Goal: Information Seeking & Learning: Learn about a topic

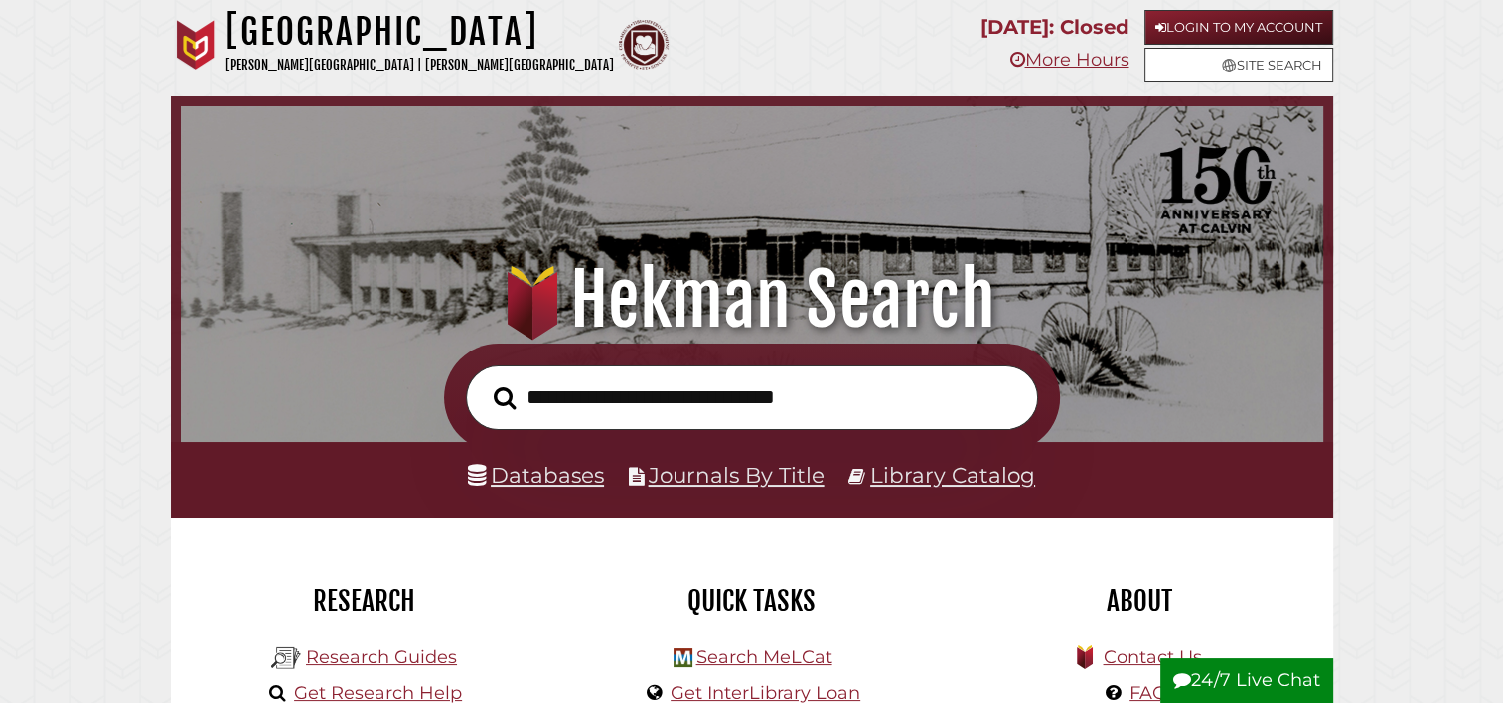
scroll to position [378, 1133]
click at [1254, 16] on link "Login to My Account" at bounding box center [1238, 27] width 189 height 35
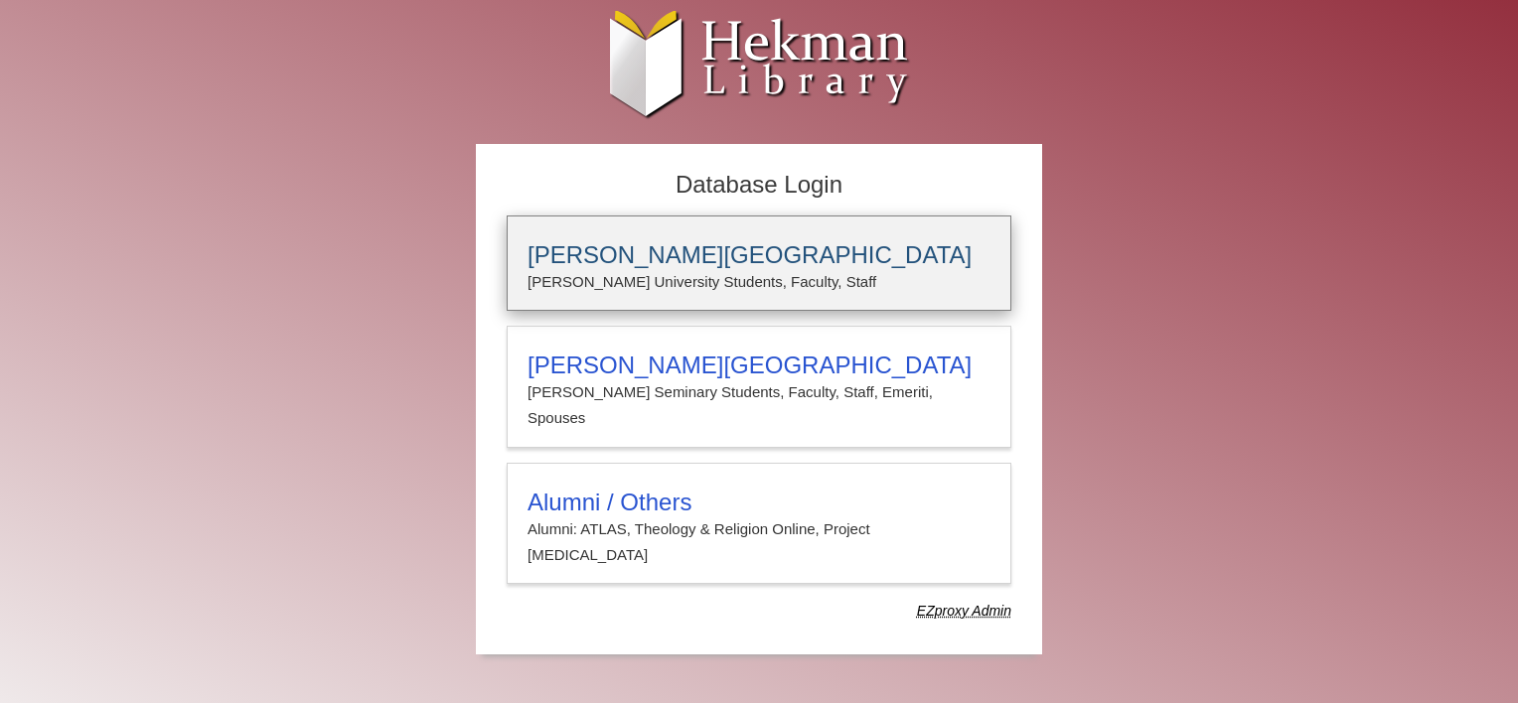
type input "****"
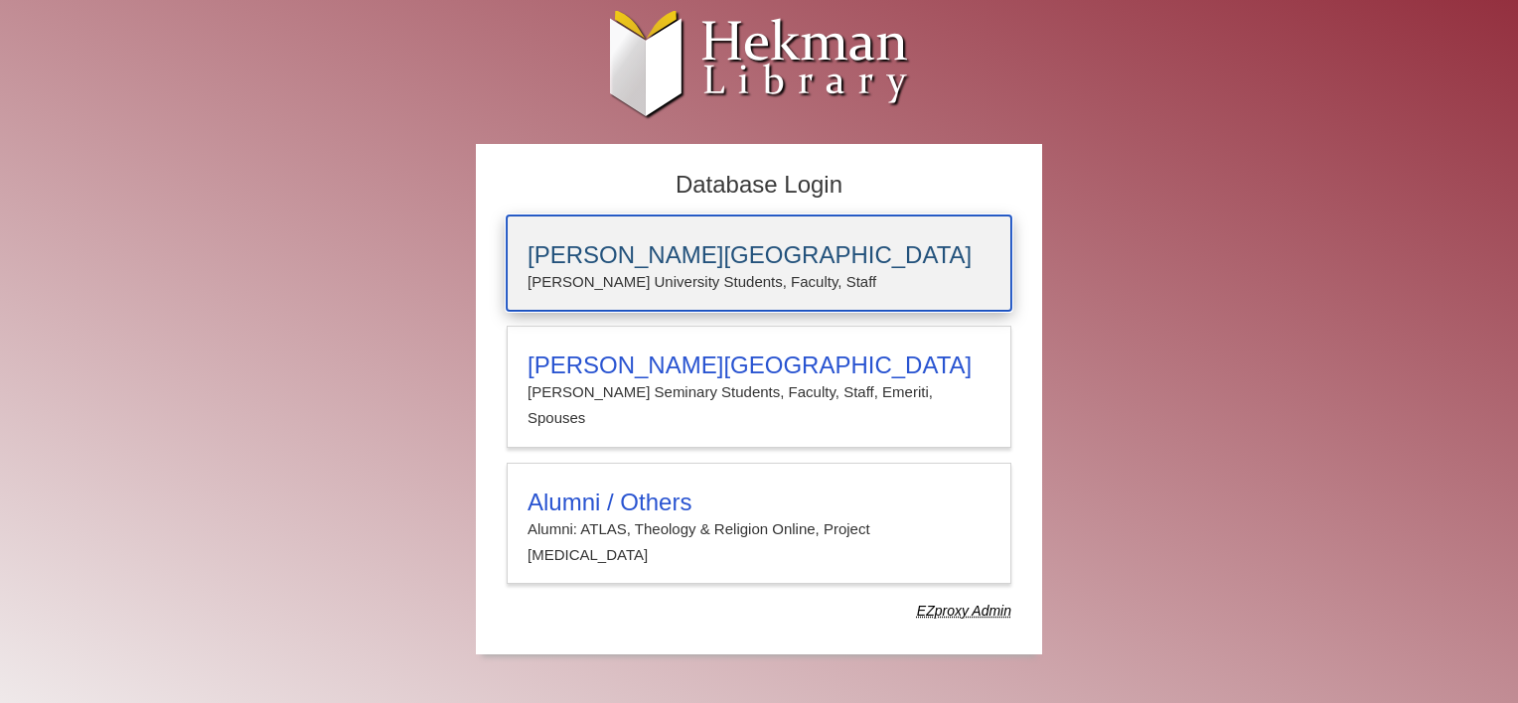
click at [764, 263] on h3 "[PERSON_NAME][GEOGRAPHIC_DATA]" at bounding box center [759, 255] width 463 height 28
